Goal: Task Accomplishment & Management: Use online tool/utility

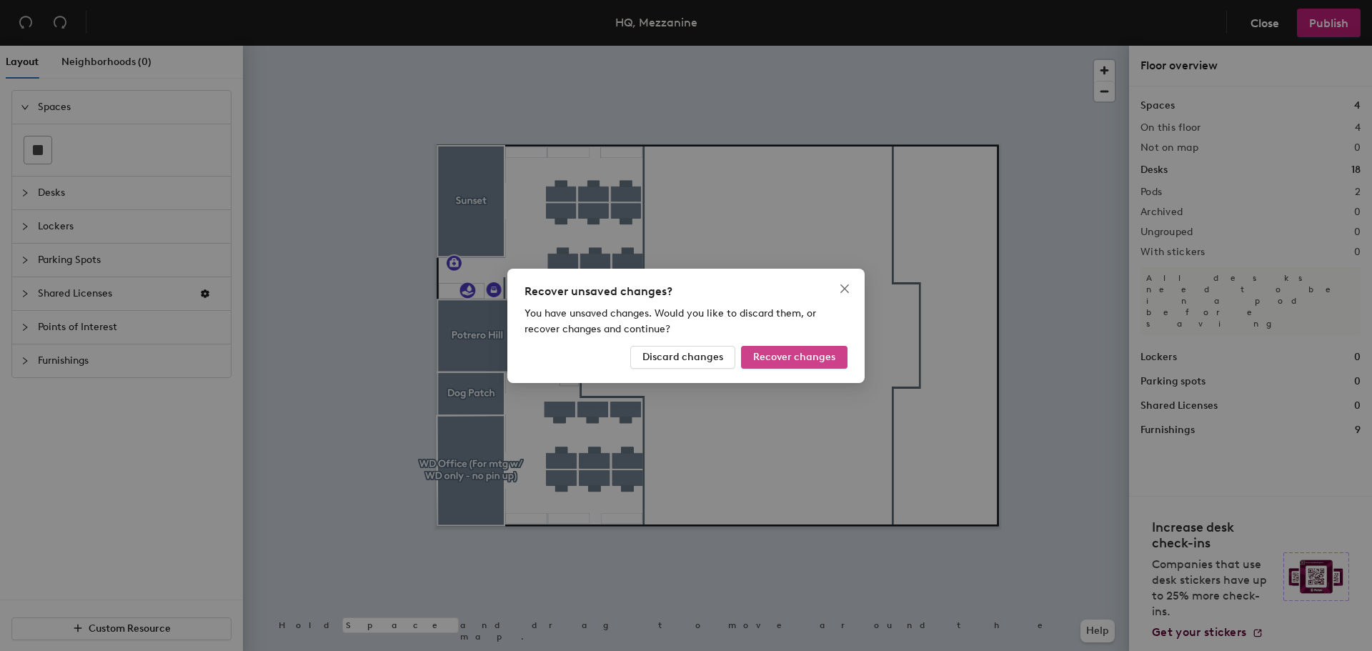
click at [783, 353] on span "Recover changes" at bounding box center [794, 357] width 82 height 12
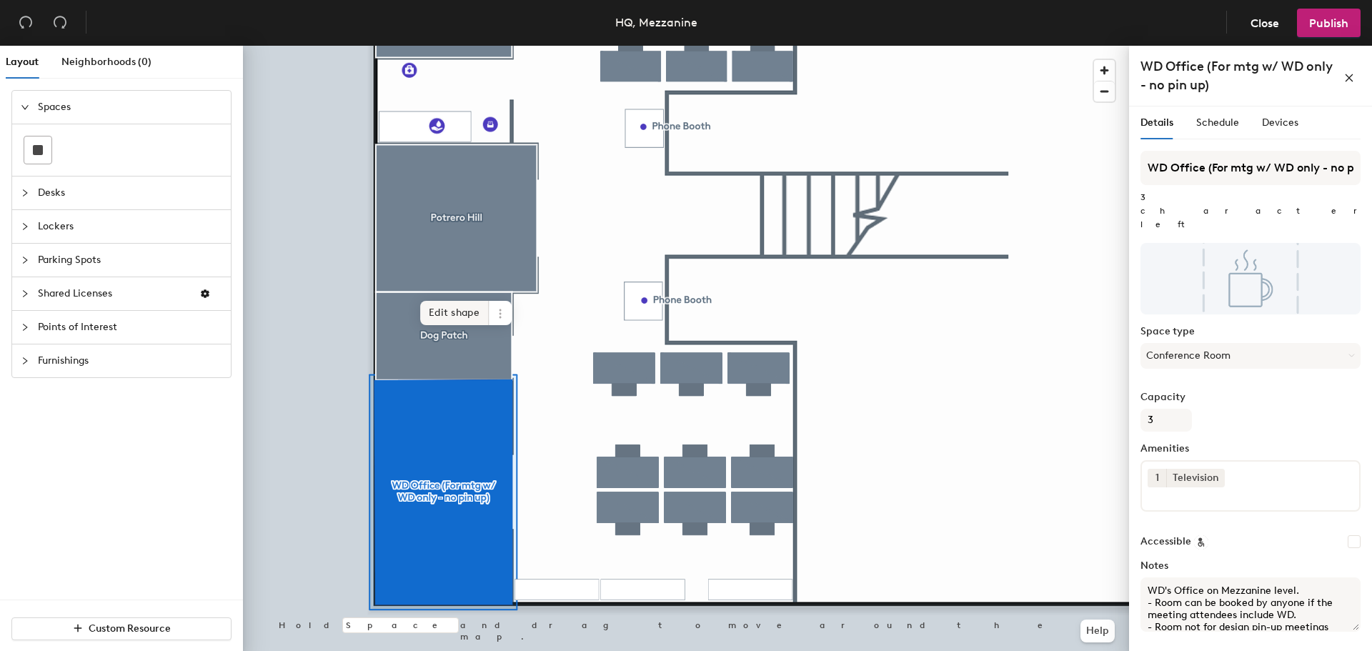
click at [443, 314] on span "Edit shape" at bounding box center [454, 313] width 69 height 24
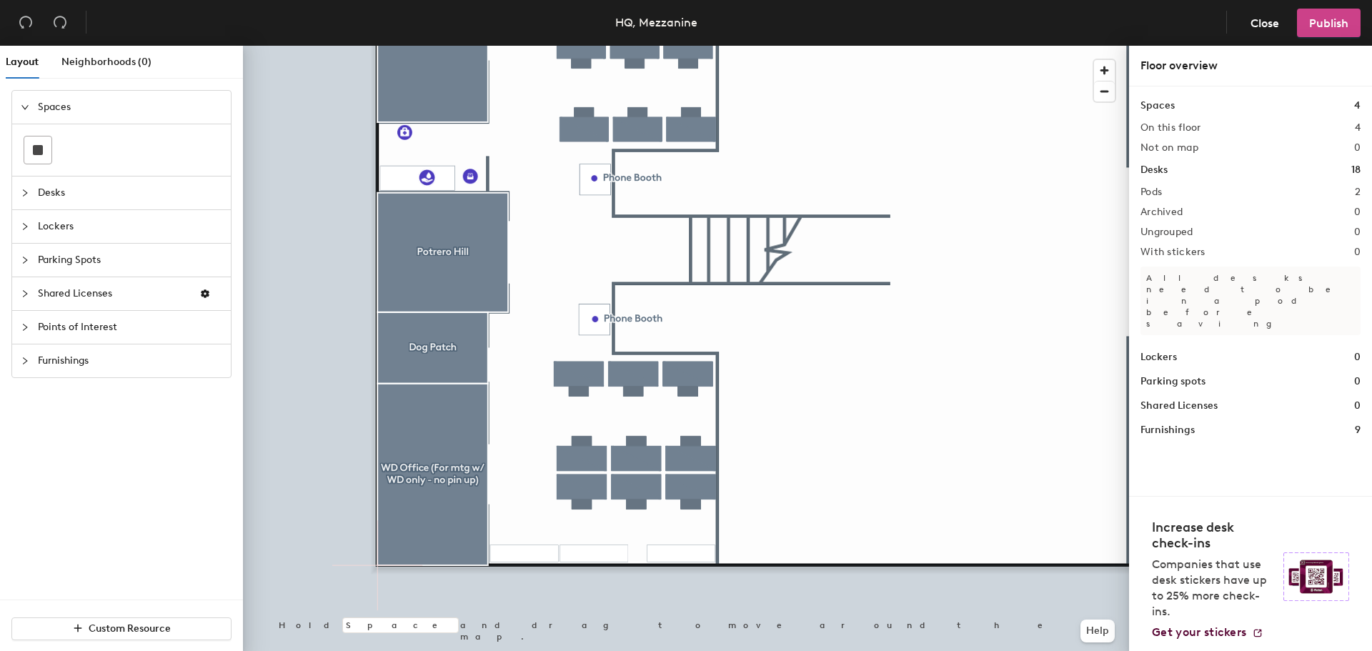
click at [1320, 27] on span "Publish" at bounding box center [1328, 23] width 39 height 14
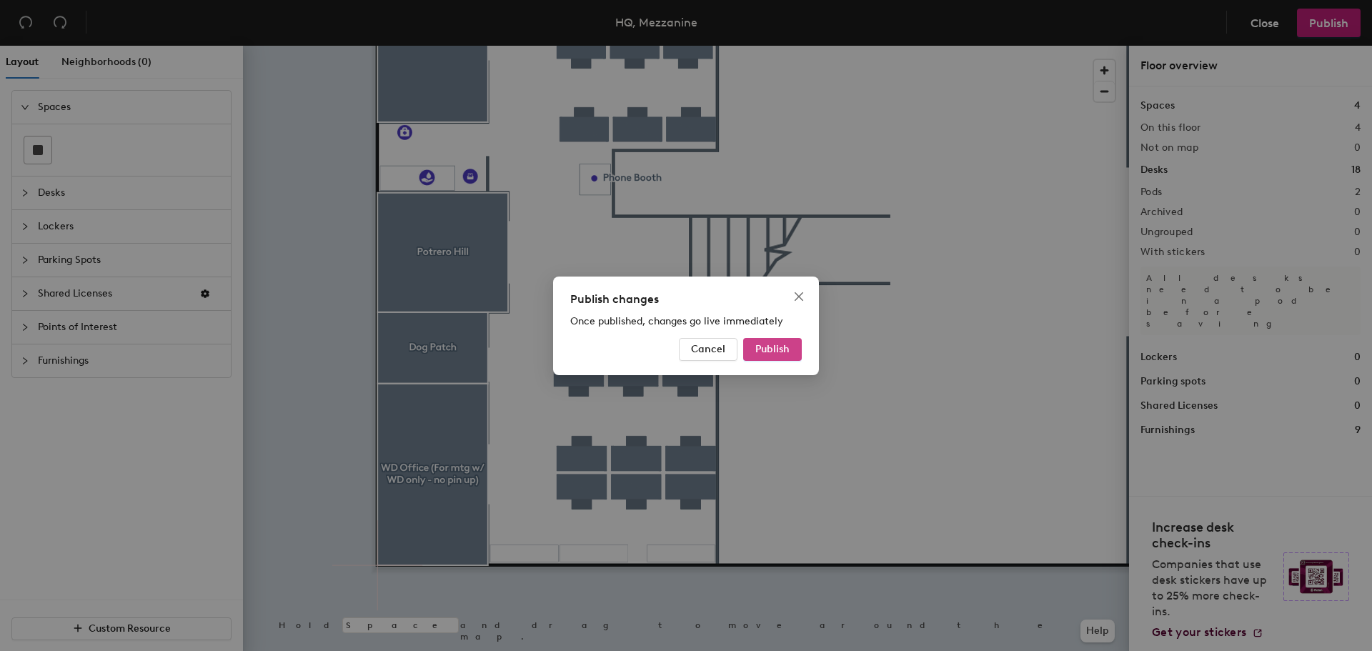
click at [787, 347] on span "Publish" at bounding box center [772, 349] width 34 height 12
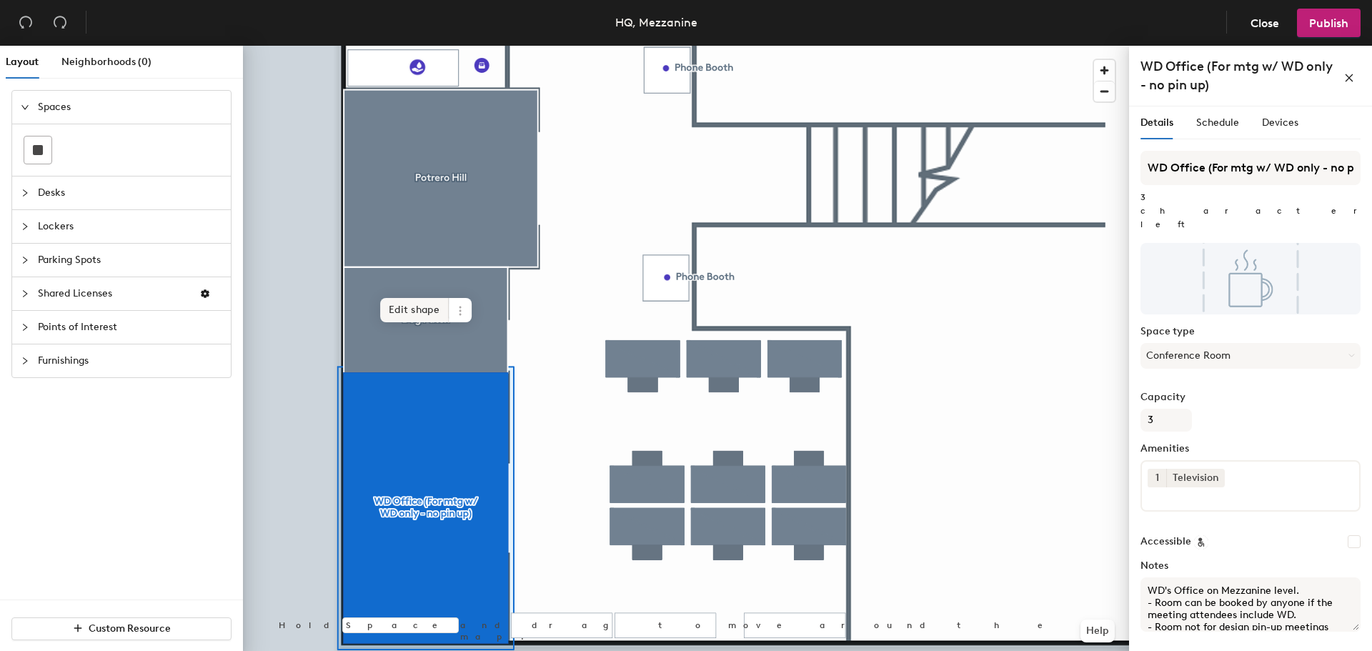
click at [404, 319] on span "Edit shape" at bounding box center [414, 310] width 69 height 24
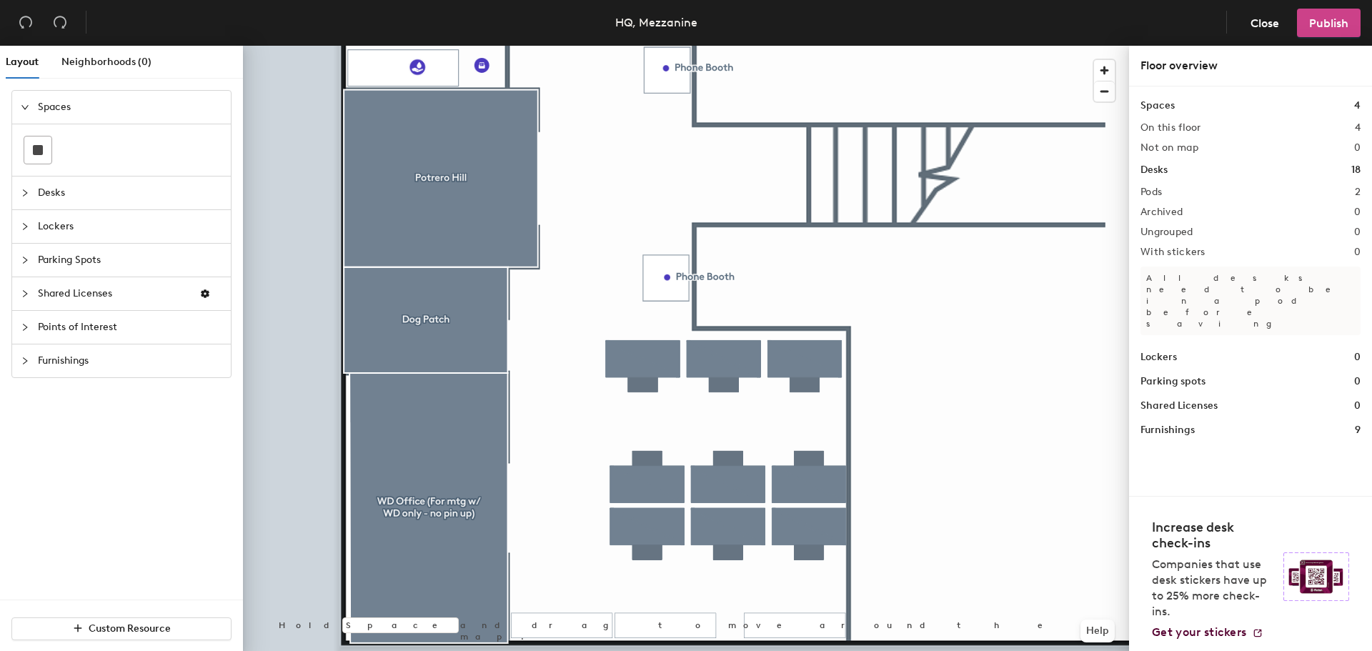
click at [1299, 26] on button "Publish" at bounding box center [1329, 23] width 64 height 29
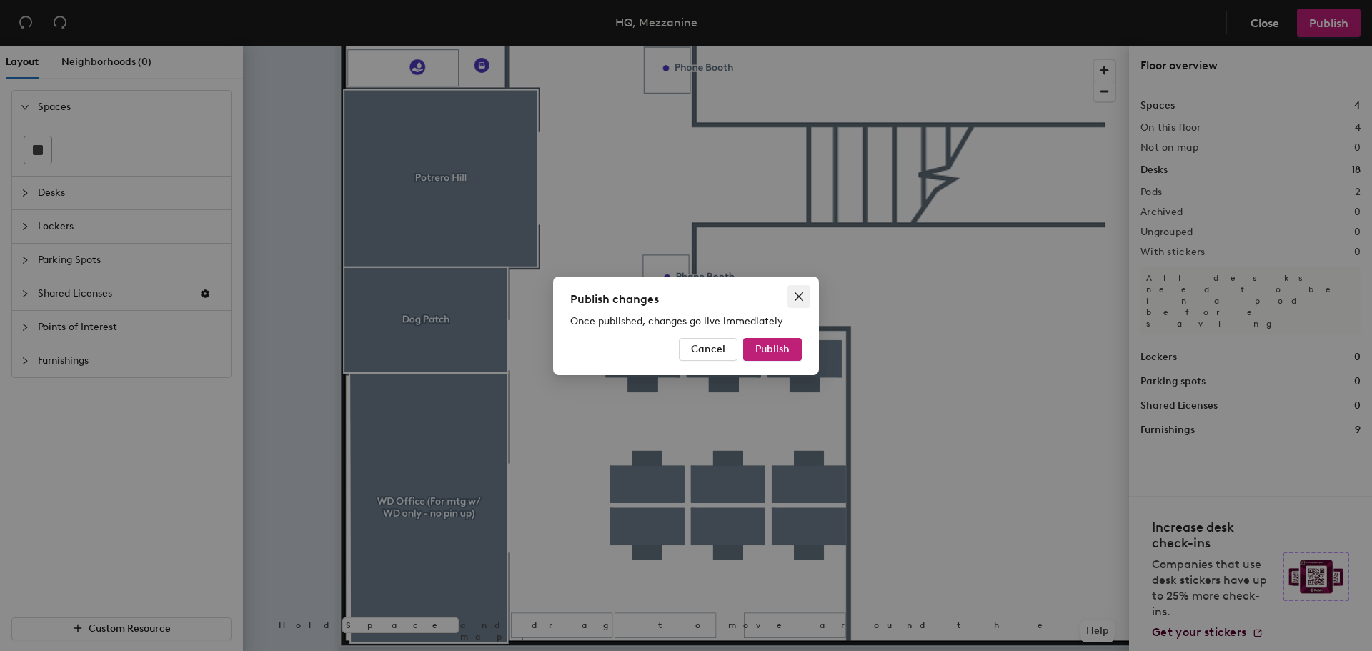
click at [791, 296] on span "Close" at bounding box center [798, 296] width 23 height 11
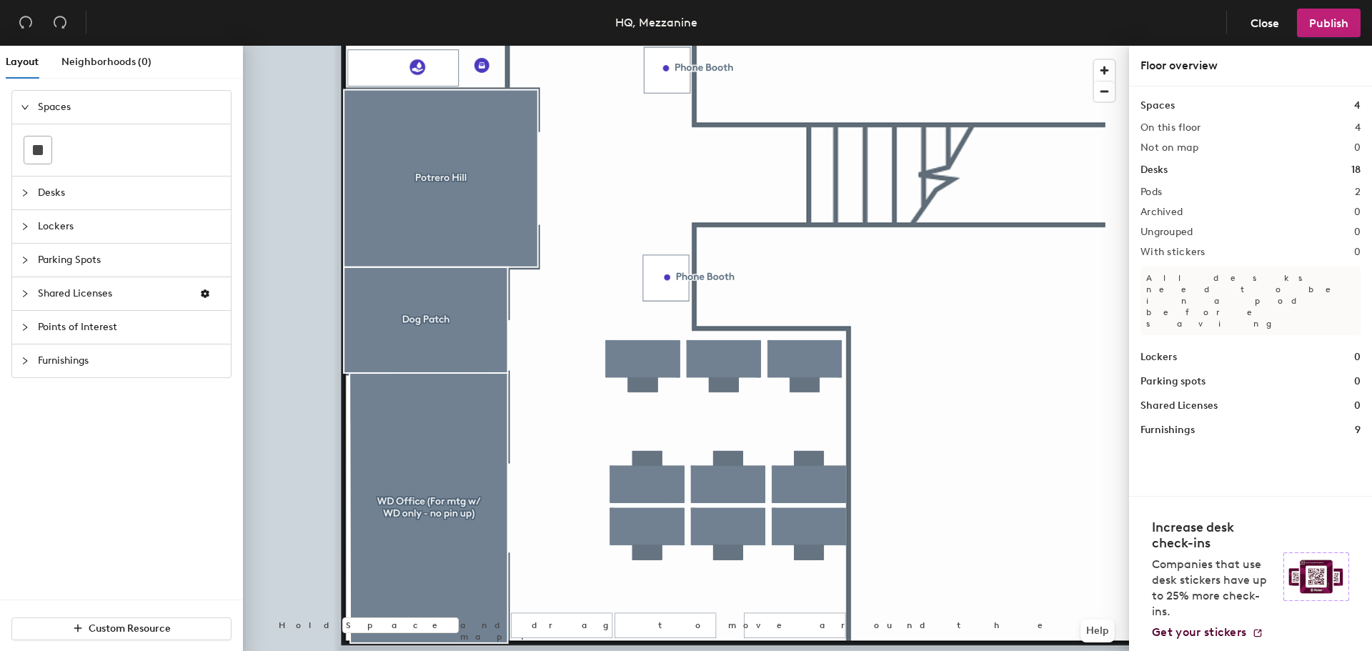
click at [1348, 38] on header "HQ, Mezzanine Close Publish" at bounding box center [686, 23] width 1372 height 46
click at [1344, 36] on button "Publish" at bounding box center [1329, 23] width 64 height 29
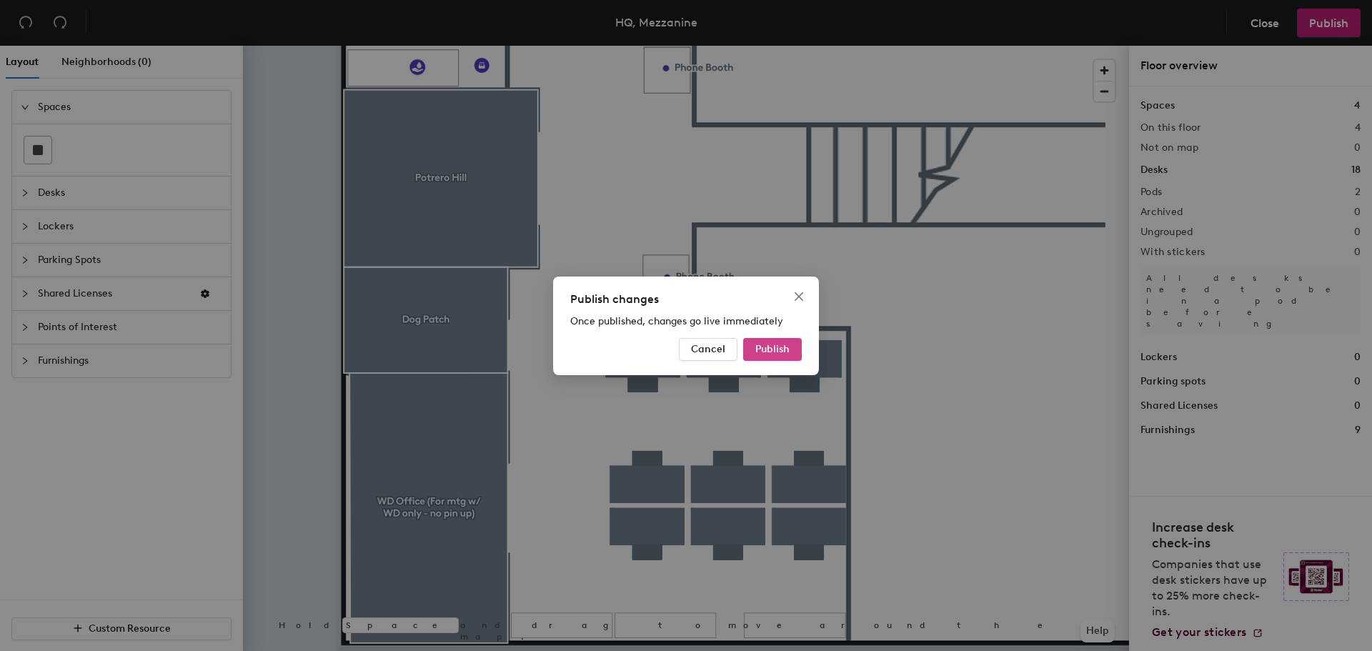
click at [772, 345] on span "Publish" at bounding box center [772, 349] width 34 height 12
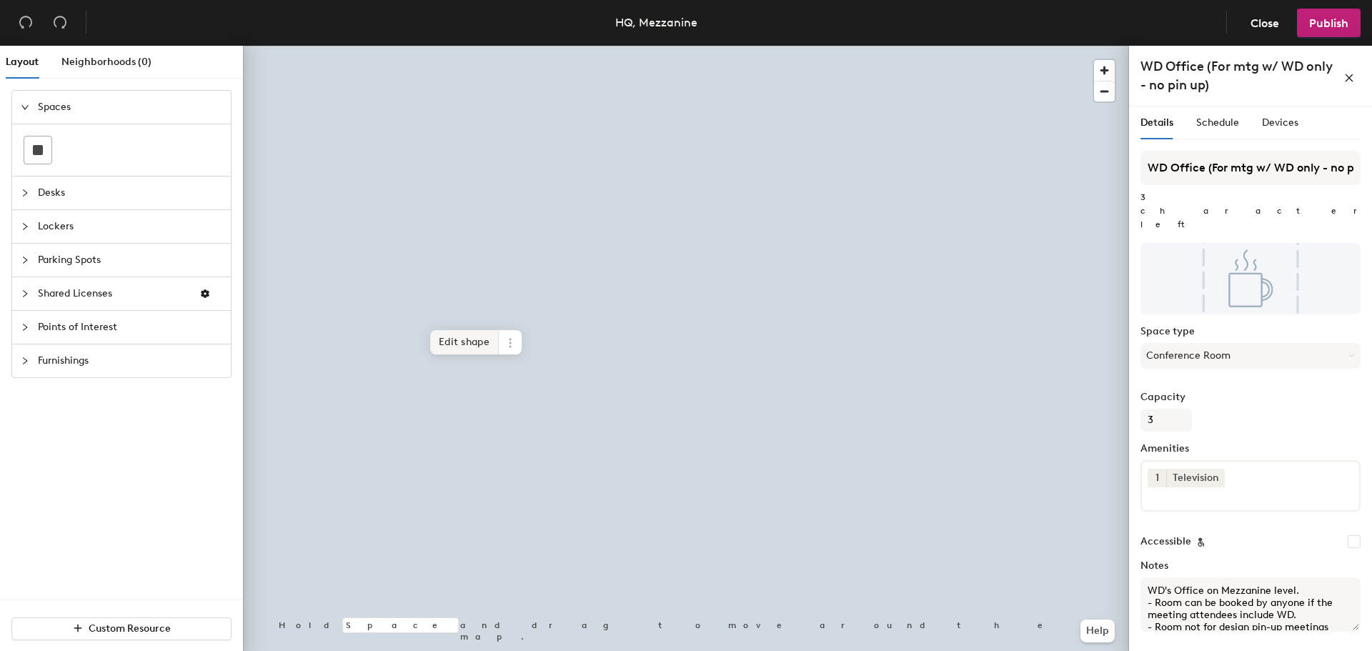
click at [444, 337] on span "Edit shape" at bounding box center [464, 342] width 69 height 24
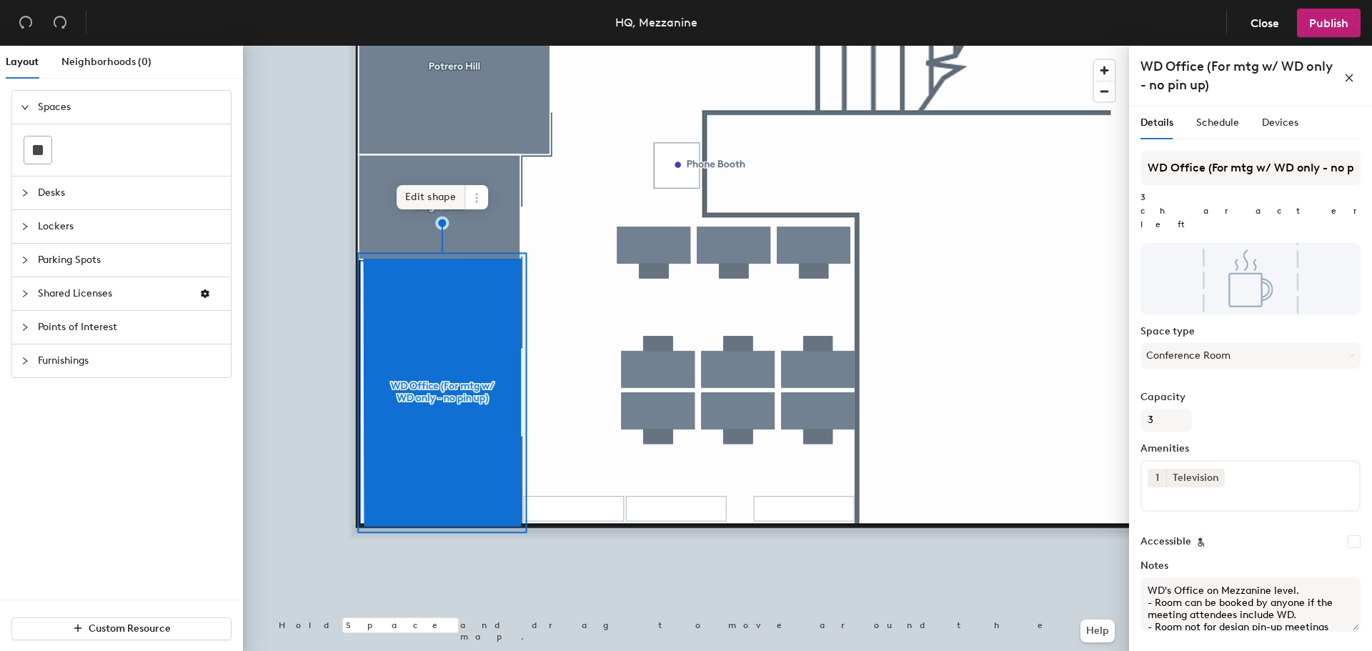
click at [422, 201] on span "Edit shape" at bounding box center [431, 197] width 69 height 24
